Goal: Check status: Check status

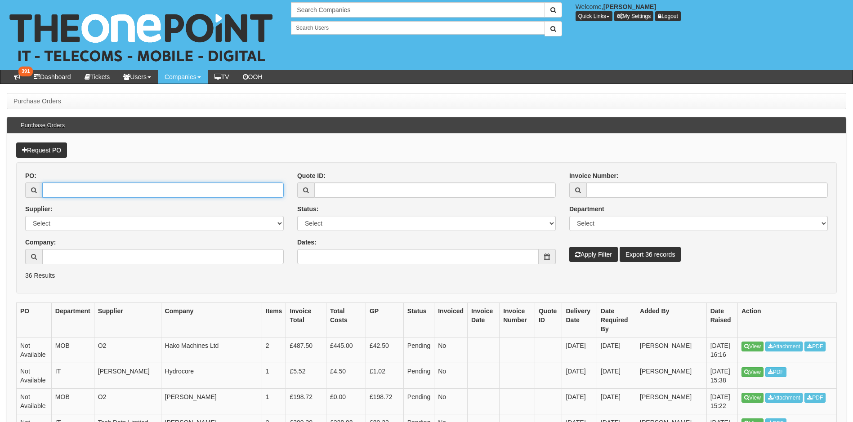
click at [58, 193] on input "PO:" at bounding box center [162, 190] width 241 height 15
type input "19354"
click at [569, 247] on button "Apply Filter" at bounding box center [593, 254] width 49 height 15
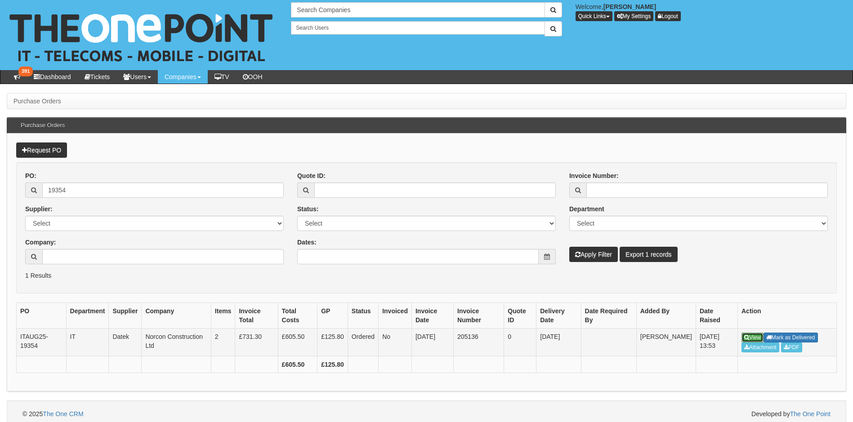
click at [750, 337] on link "View" at bounding box center [752, 338] width 22 height 10
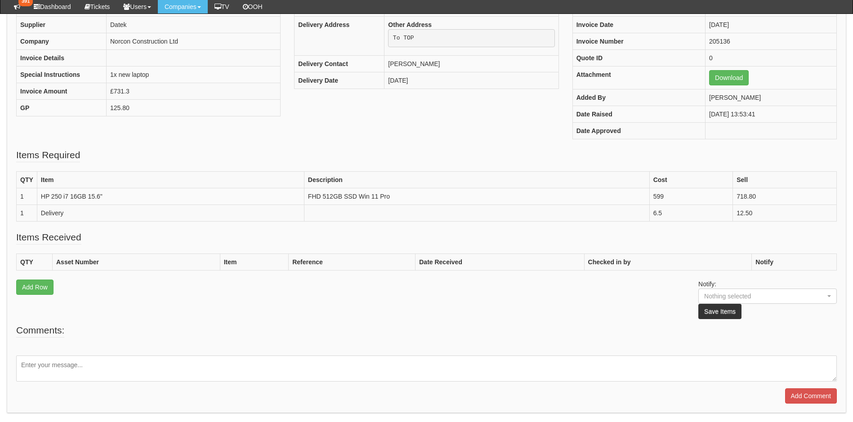
scroll to position [4, 0]
